Goal: Task Accomplishment & Management: Manage account settings

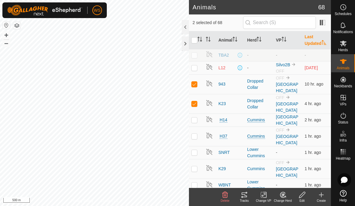
click at [198, 87] on td at bounding box center [196, 84] width 14 height 20
checkbox input "false"
click at [195, 103] on p-checkbox at bounding box center [195, 103] width 6 height 5
checkbox input "false"
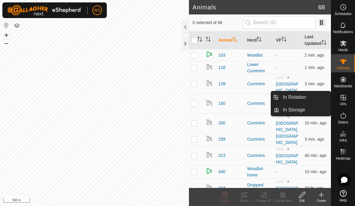
click at [312, 99] on link "In Rotation" at bounding box center [306, 97] width 52 height 12
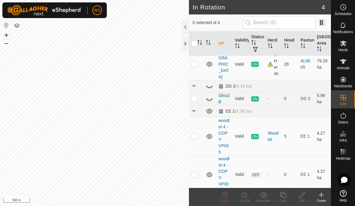
scroll to position [19, 0]
click at [197, 165] on td at bounding box center [196, 175] width 14 height 38
click at [230, 191] on delete-svg-icon at bounding box center [225, 194] width 19 height 7
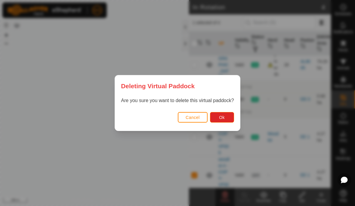
click at [228, 117] on button "Ok" at bounding box center [222, 117] width 24 height 11
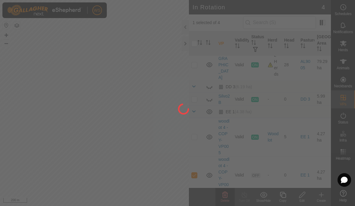
checkbox input "false"
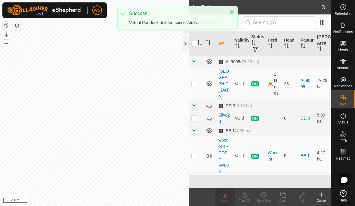
scroll to position [0, 0]
